Goal: Transaction & Acquisition: Purchase product/service

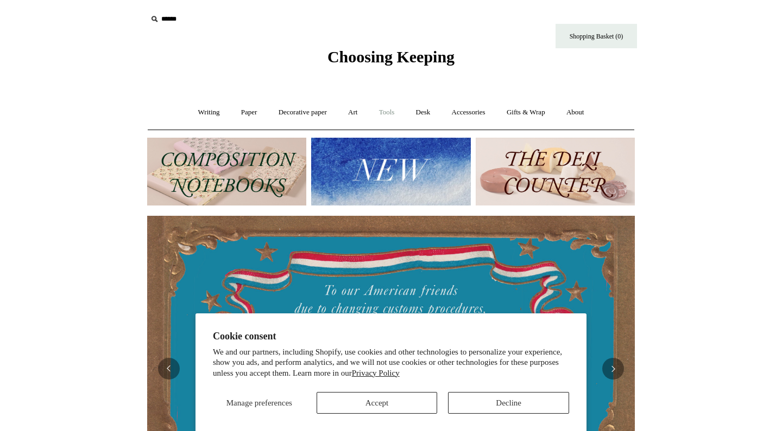
click at [388, 111] on link "Tools +" at bounding box center [386, 112] width 35 height 29
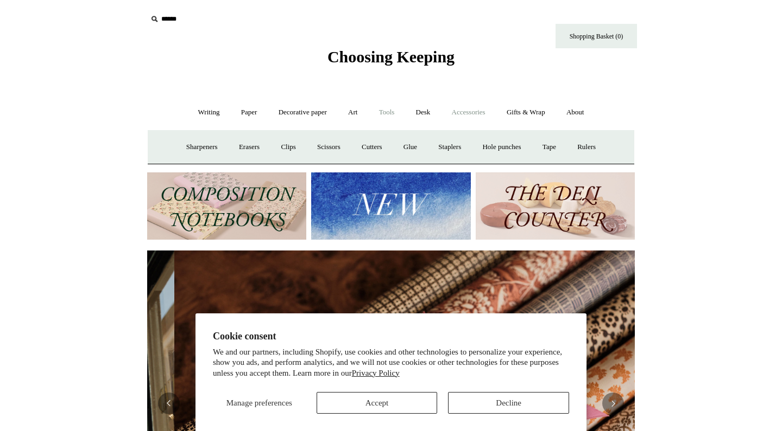
scroll to position [0, 975]
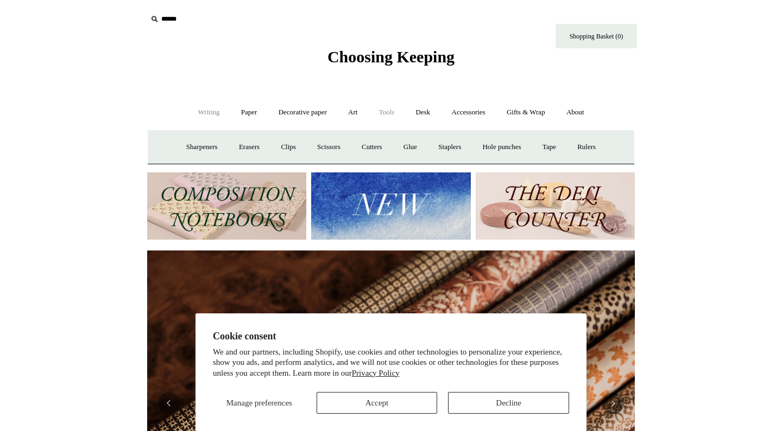
click at [204, 110] on link "Writing +" at bounding box center [208, 112] width 41 height 29
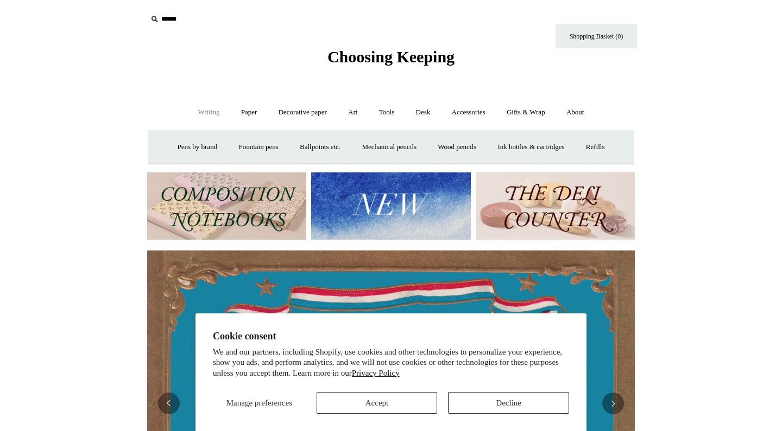
scroll to position [0, 0]
click at [244, 112] on link "Paper +" at bounding box center [249, 112] width 36 height 29
click at [307, 110] on link "Decorative paper +" at bounding box center [303, 112] width 68 height 29
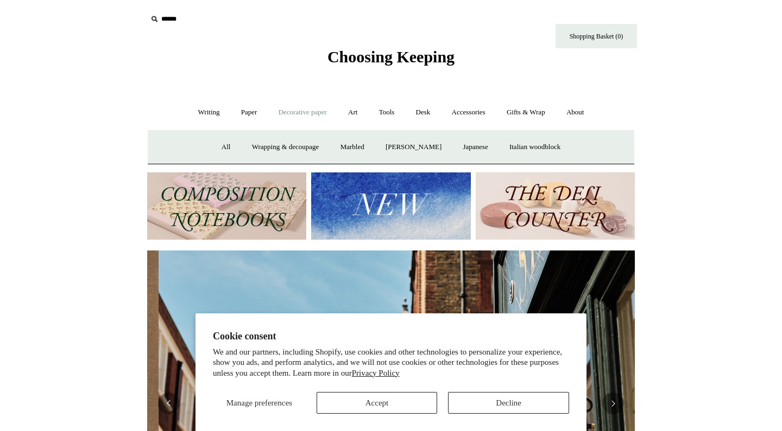
scroll to position [0, 487]
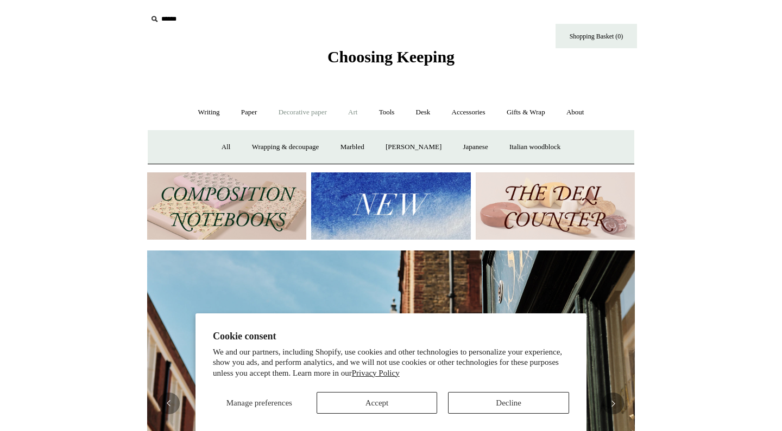
click at [360, 110] on link "Art +" at bounding box center [352, 112] width 29 height 29
click at [289, 147] on link "Brushes & palettes" at bounding box center [269, 147] width 73 height 29
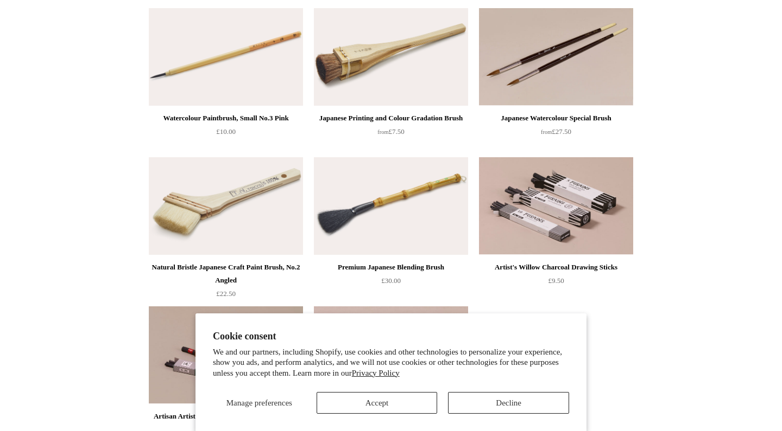
scroll to position [276, 0]
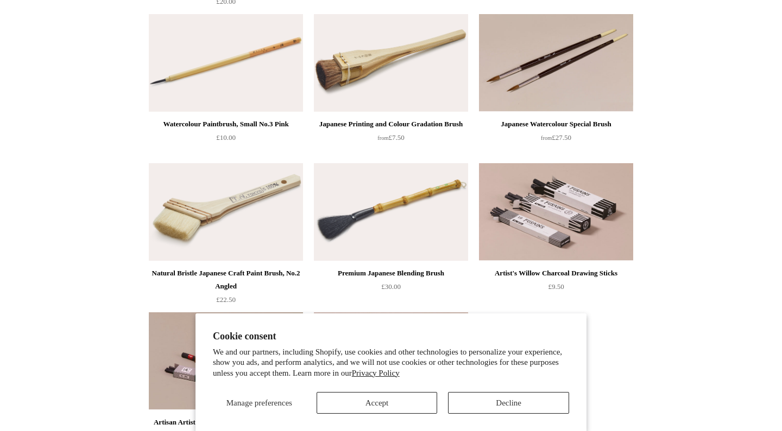
click at [390, 74] on img at bounding box center [391, 63] width 154 height 98
click at [250, 215] on img at bounding box center [226, 212] width 154 height 98
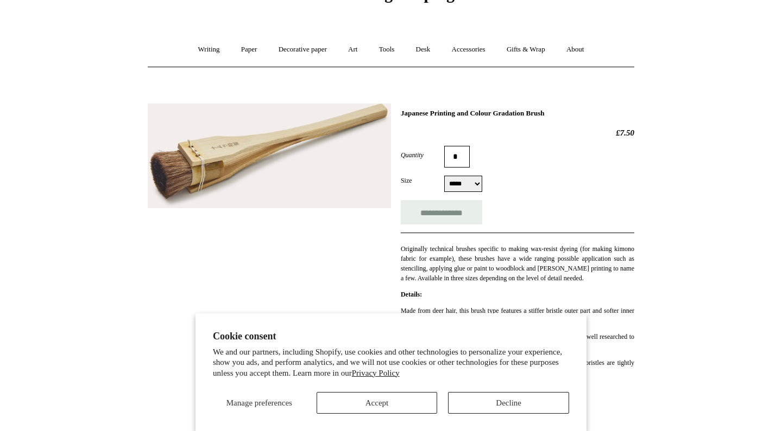
scroll to position [98, 0]
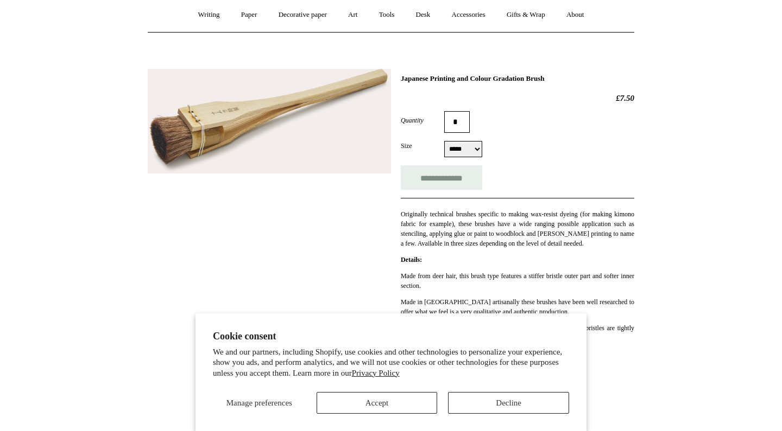
click at [480, 398] on button "Decline" at bounding box center [508, 403] width 121 height 22
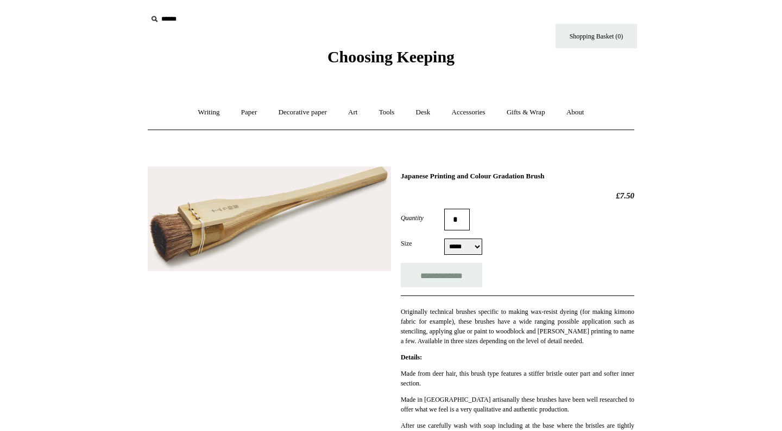
scroll to position [0, 0]
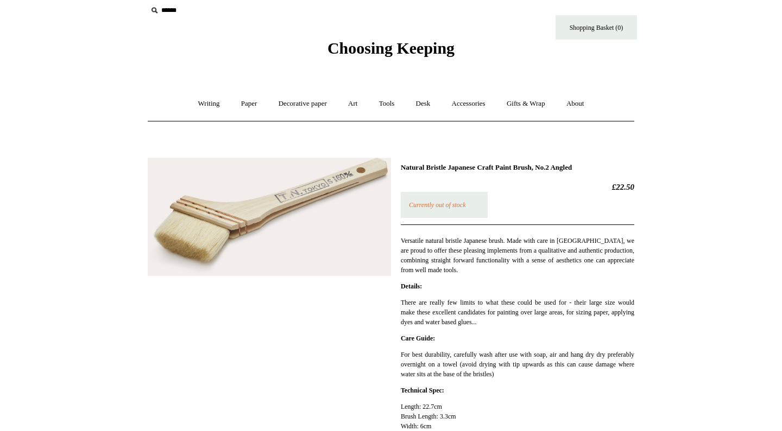
scroll to position [7, 0]
